Goal: Use online tool/utility

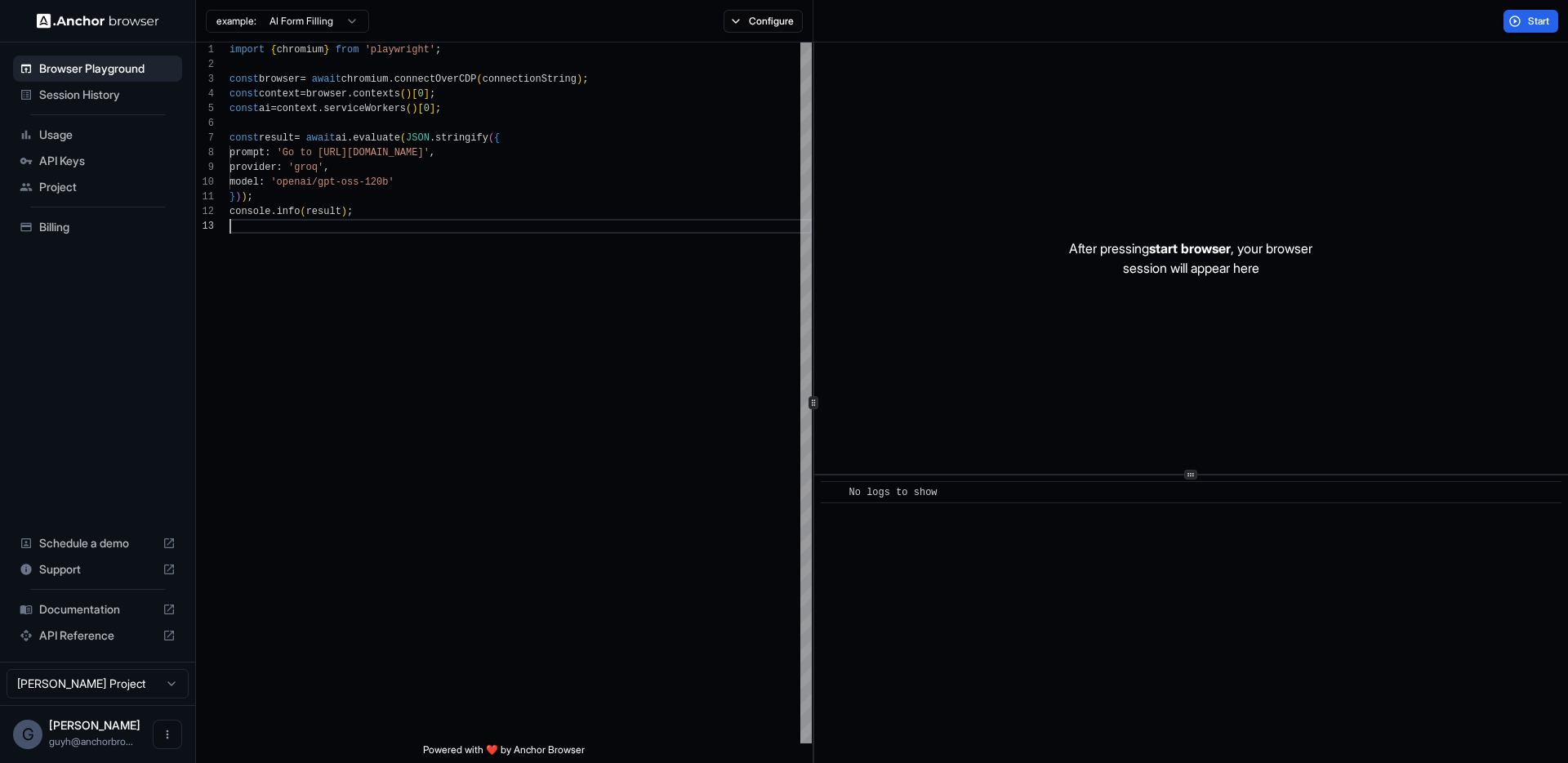
scroll to position [30, 0]
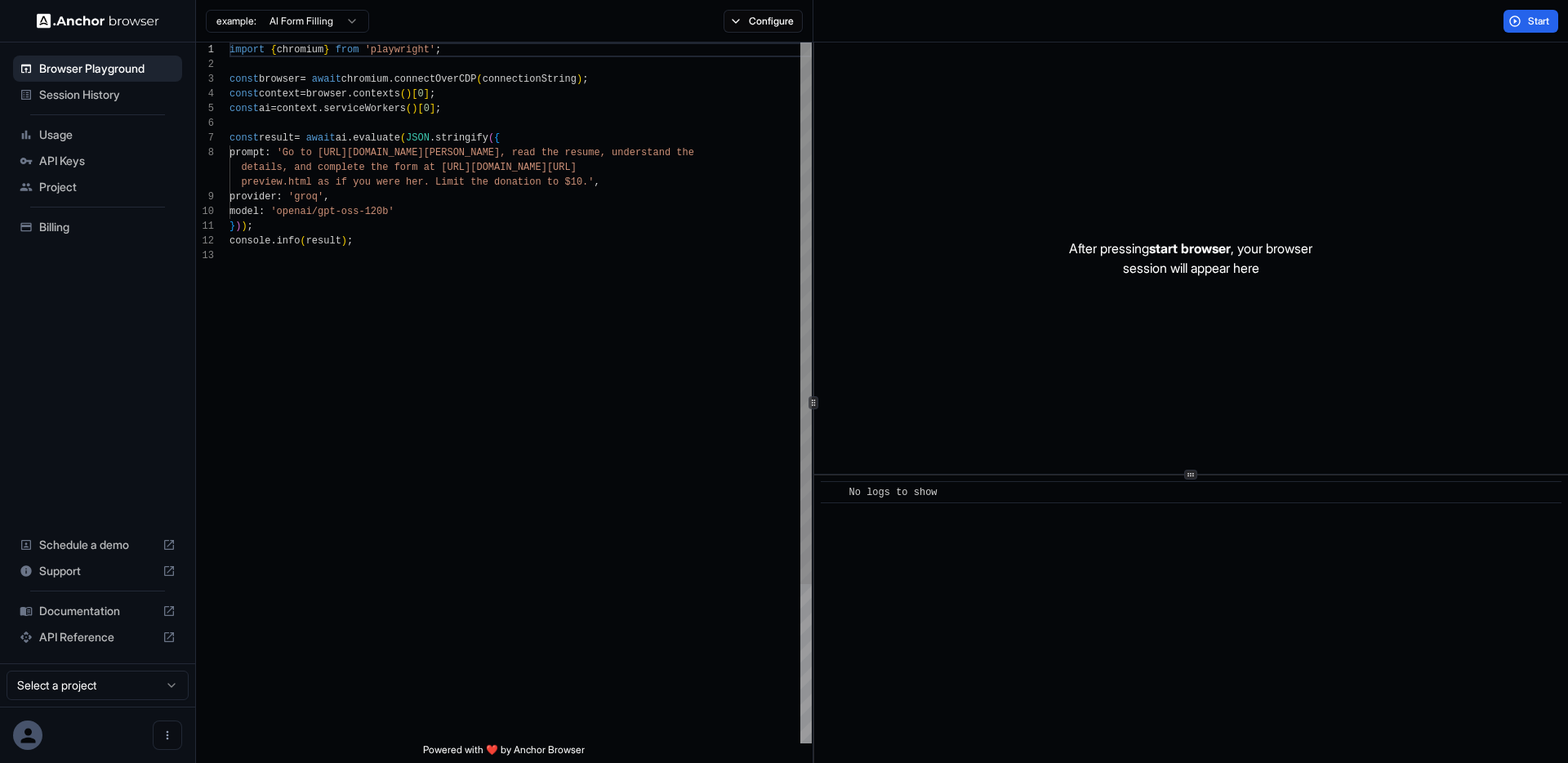
type textarea "**********"
click at [463, 343] on div "import { chromium } from 'playwright' ; const browser = await chromium . connec…" at bounding box center [521, 496] width 583 height 906
